Goal: Transaction & Acquisition: Purchase product/service

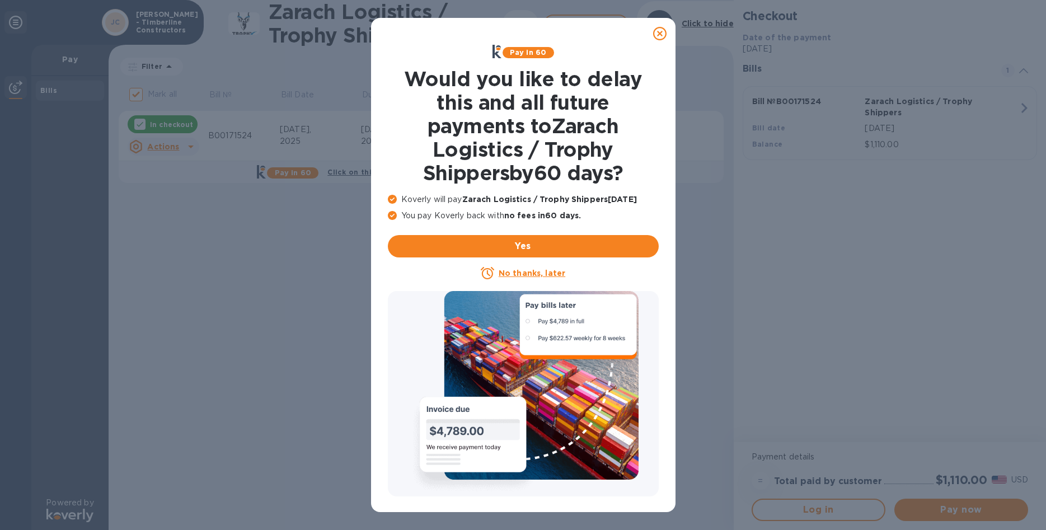
click at [530, 274] on u "No thanks, later" at bounding box center [532, 273] width 67 height 9
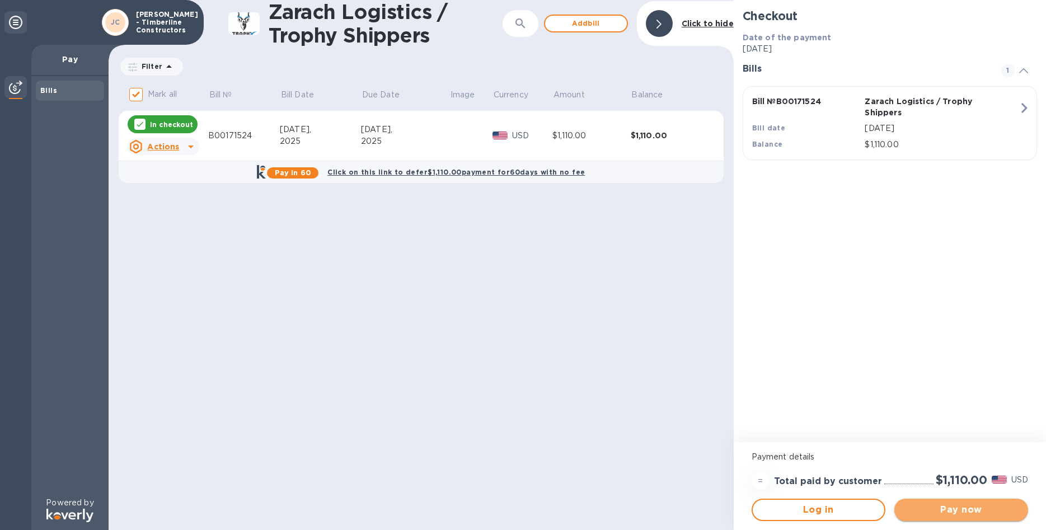
click at [950, 513] on span "Pay now" at bounding box center [961, 509] width 116 height 13
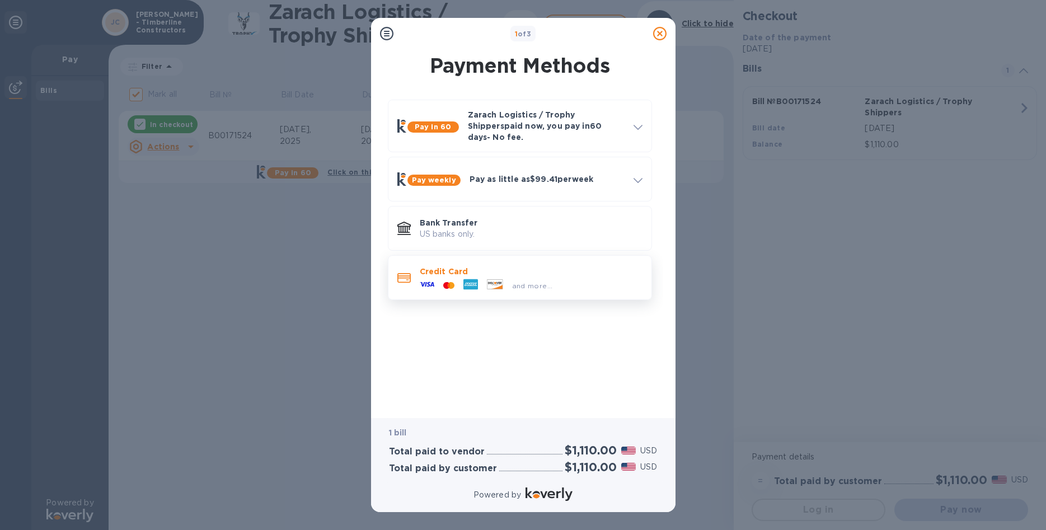
click at [457, 266] on p "Credit Card" at bounding box center [531, 271] width 223 height 11
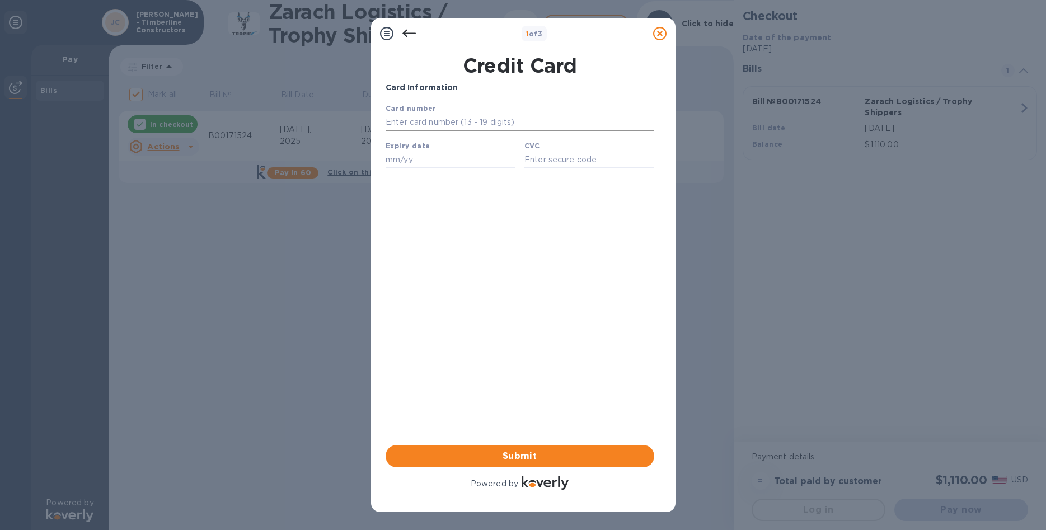
click at [417, 125] on input "text" at bounding box center [519, 122] width 269 height 17
type input "[CREDIT_CARD_NUMBER]"
click at [401, 164] on input "text" at bounding box center [450, 159] width 130 height 17
type input "09/26"
click at [545, 163] on input "text" at bounding box center [589, 159] width 130 height 17
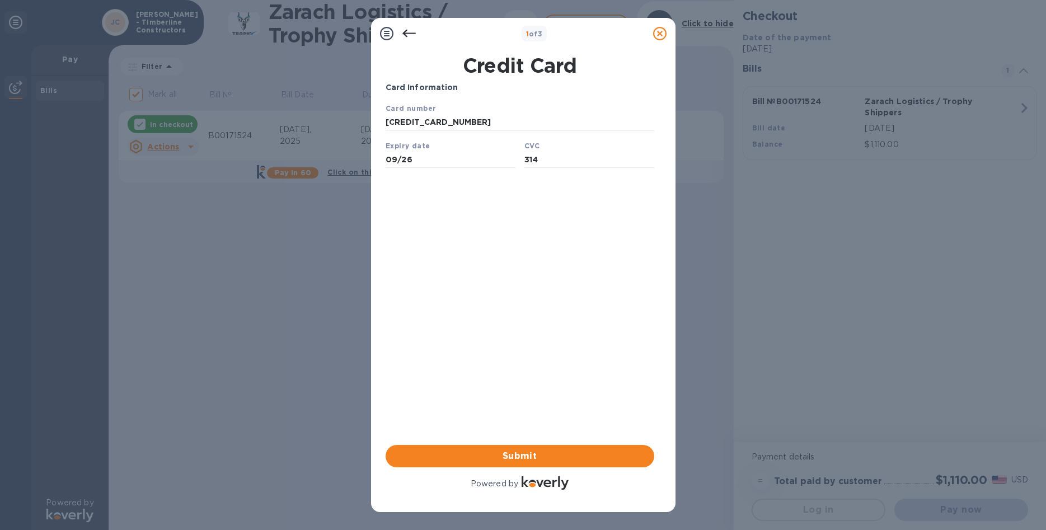
type input "314"
click at [543, 217] on div "Card Information Your browser does not support iframes Submit Powered by" at bounding box center [520, 287] width 269 height 410
click at [513, 456] on span "Submit" at bounding box center [520, 455] width 251 height 13
